Goal: Task Accomplishment & Management: Manage account settings

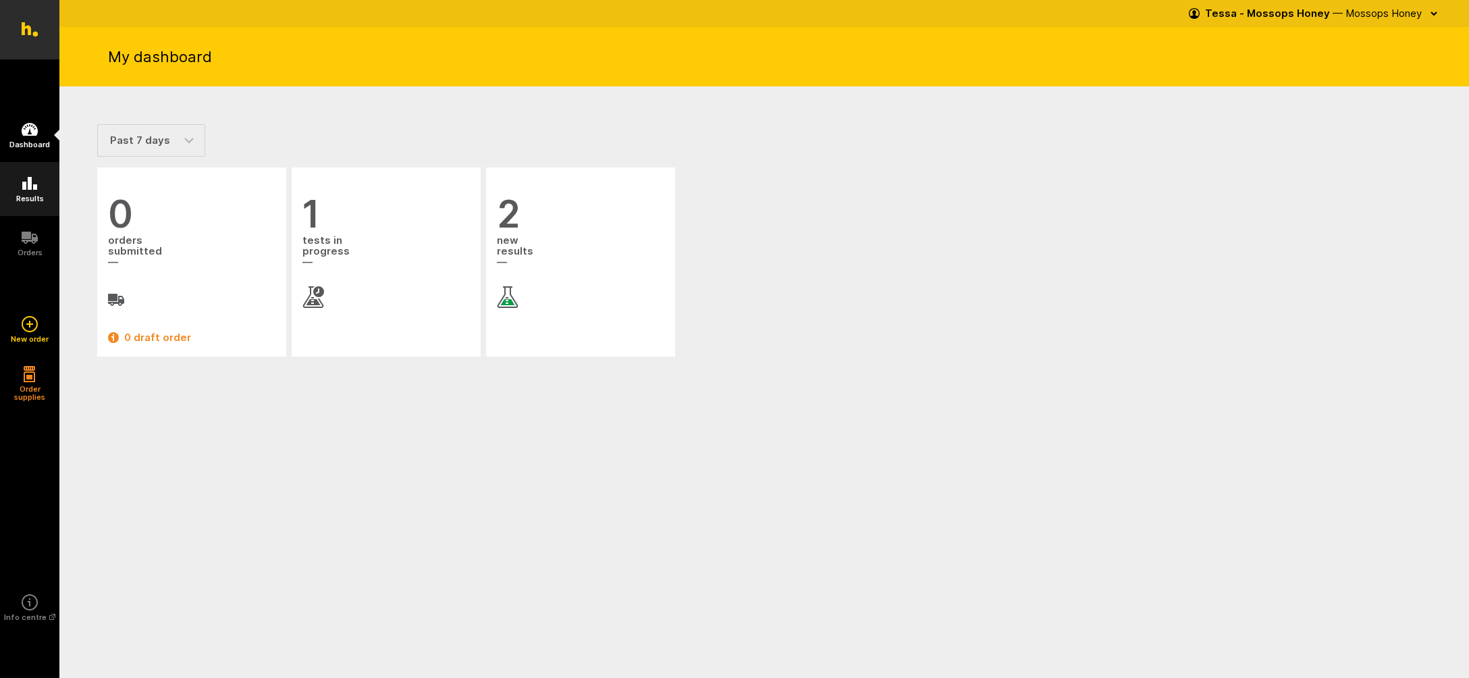
click at [27, 184] on icon at bounding box center [30, 184] width 16 height 16
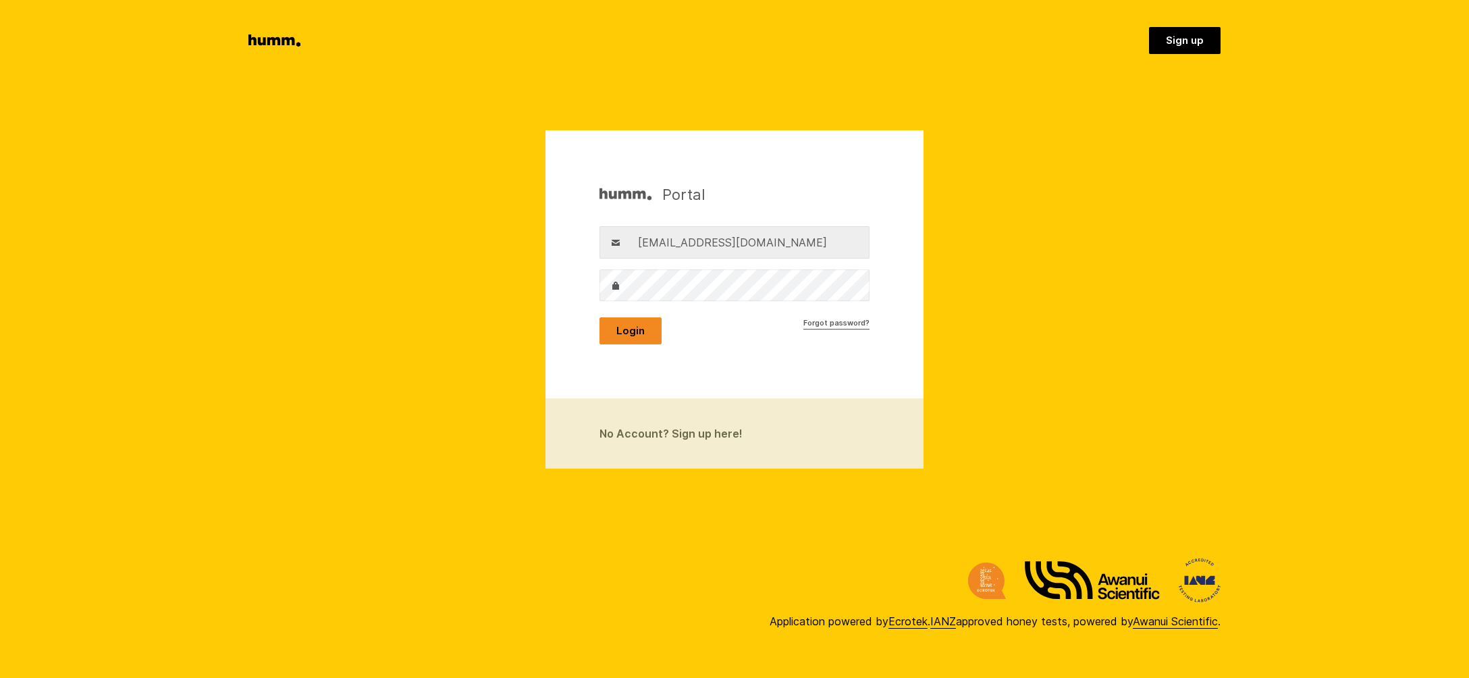
click at [637, 330] on button "Login" at bounding box center [631, 330] width 62 height 27
